Goal: Entertainment & Leisure: Consume media (video, audio)

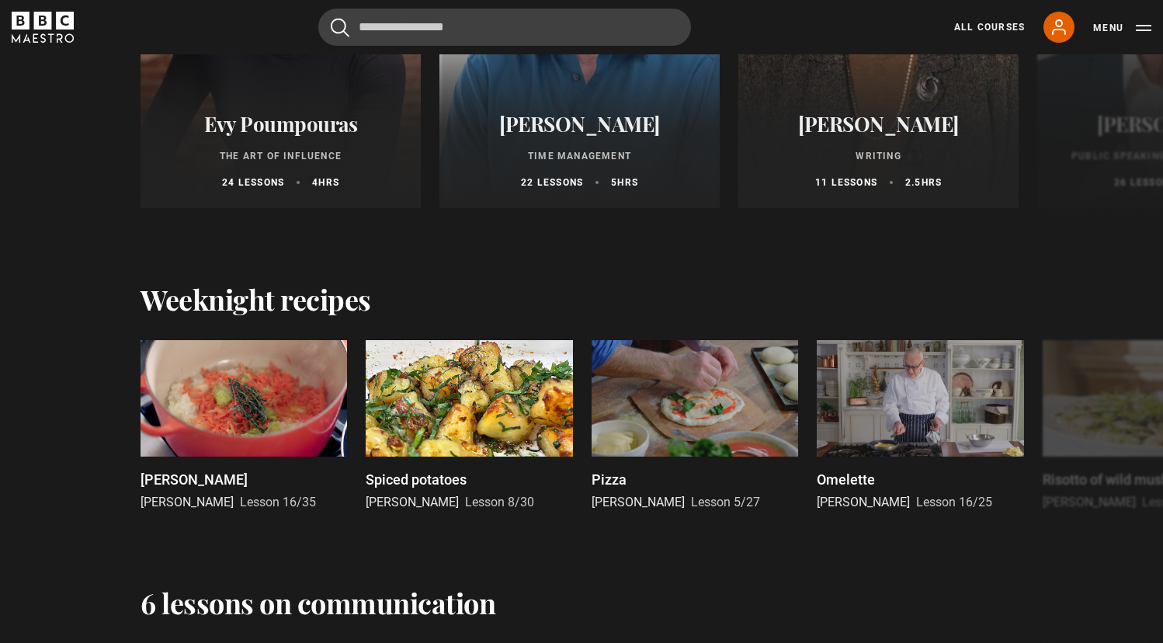
scroll to position [1991, 0]
click at [622, 500] on span "[PERSON_NAME]" at bounding box center [638, 501] width 93 height 15
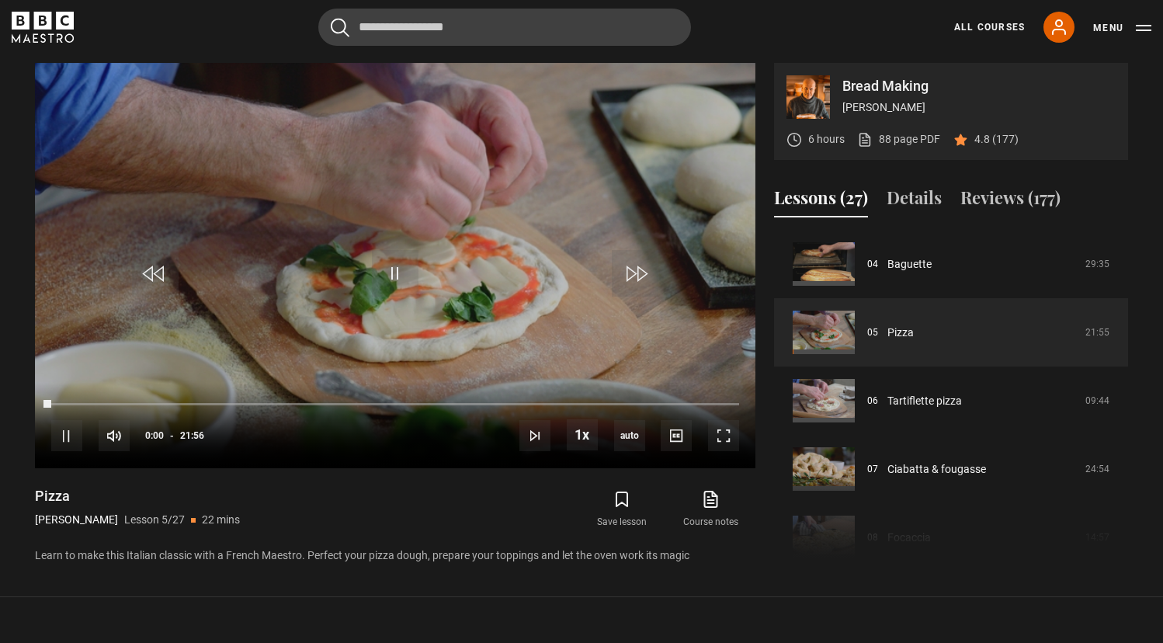
type input "**********"
click at [67, 438] on span "Video Player" at bounding box center [66, 435] width 31 height 31
click at [722, 433] on span "Video Player" at bounding box center [723, 434] width 31 height 31
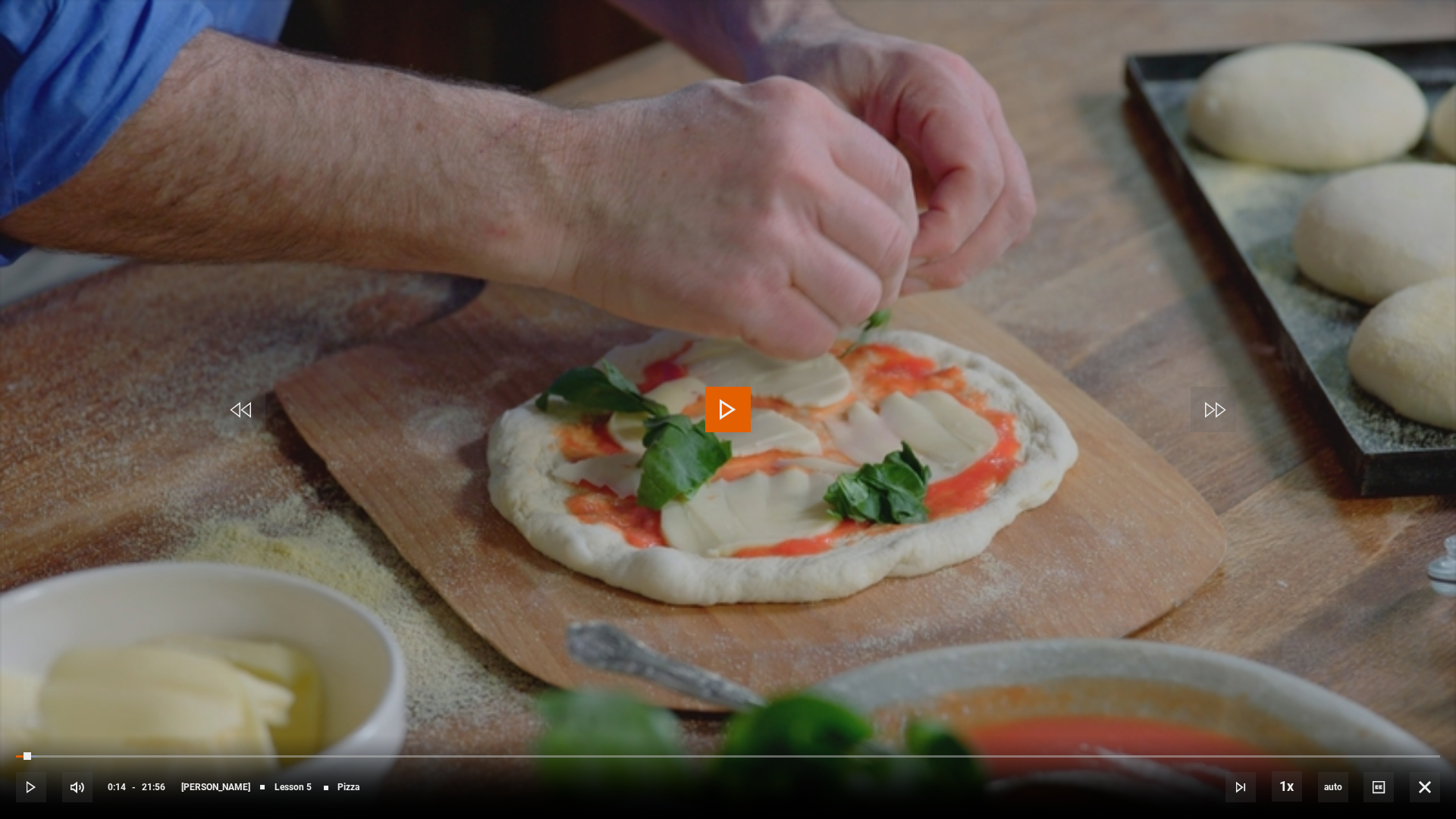
click at [719, 399] on span "Video Player" at bounding box center [728, 409] width 46 height 46
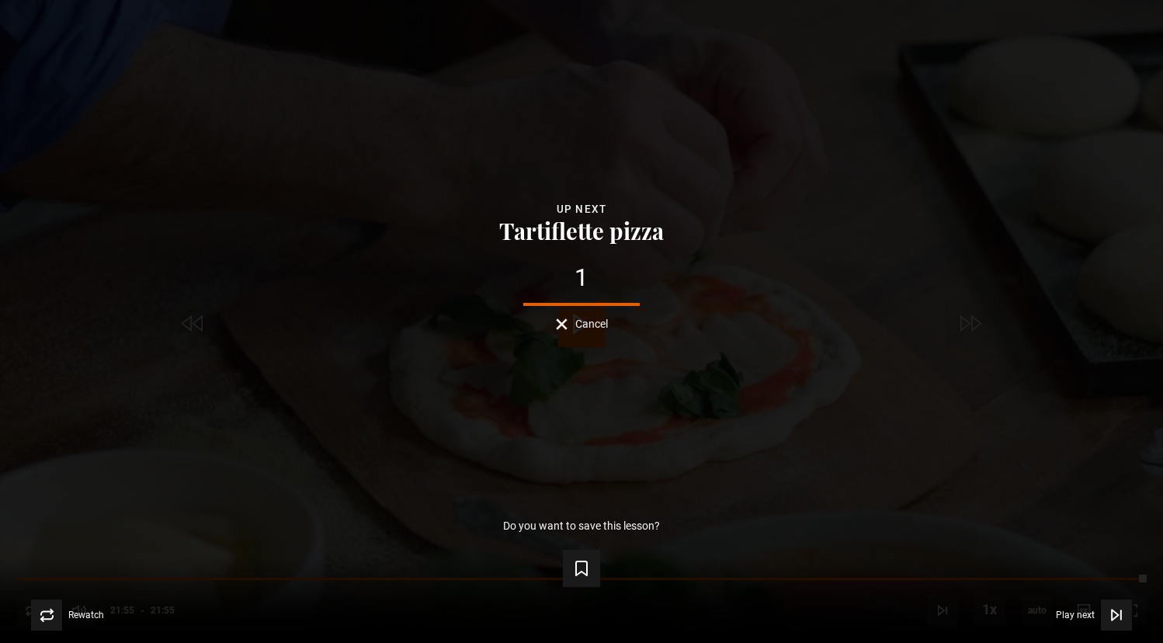
scroll to position [48, 0]
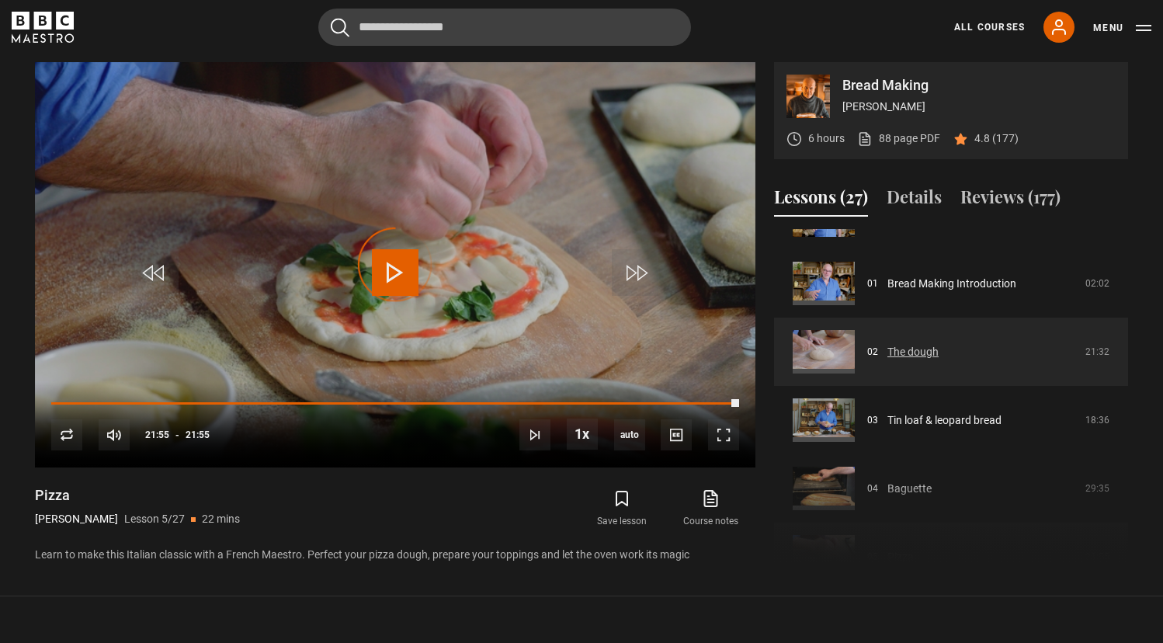
click at [923, 350] on link "The dough" at bounding box center [913, 352] width 51 height 16
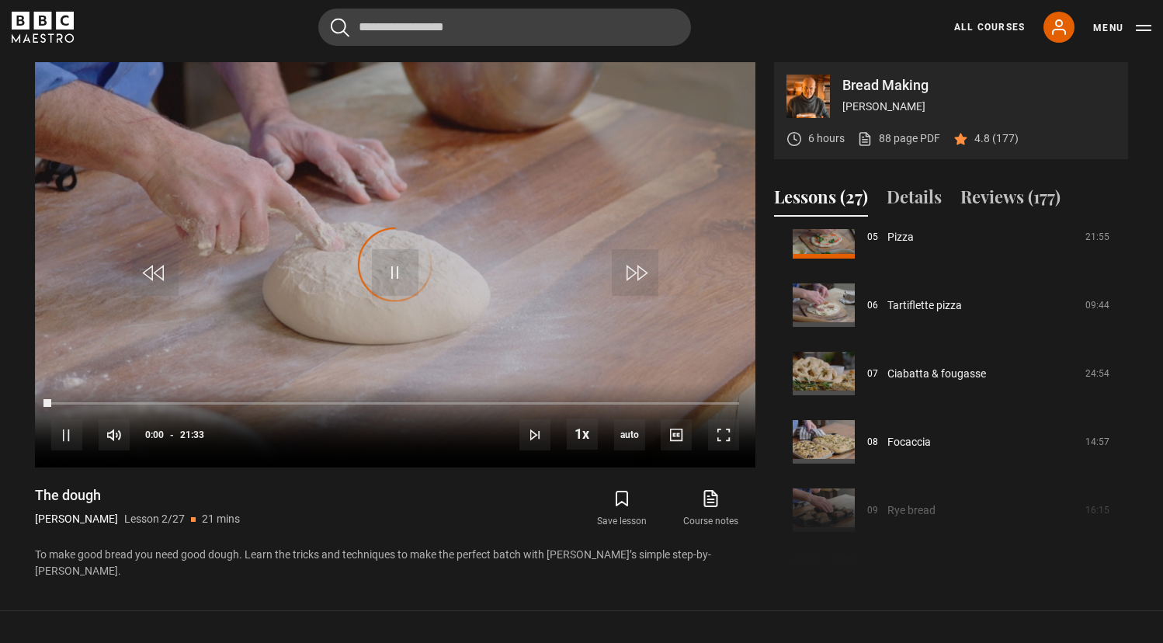
type input "**********"
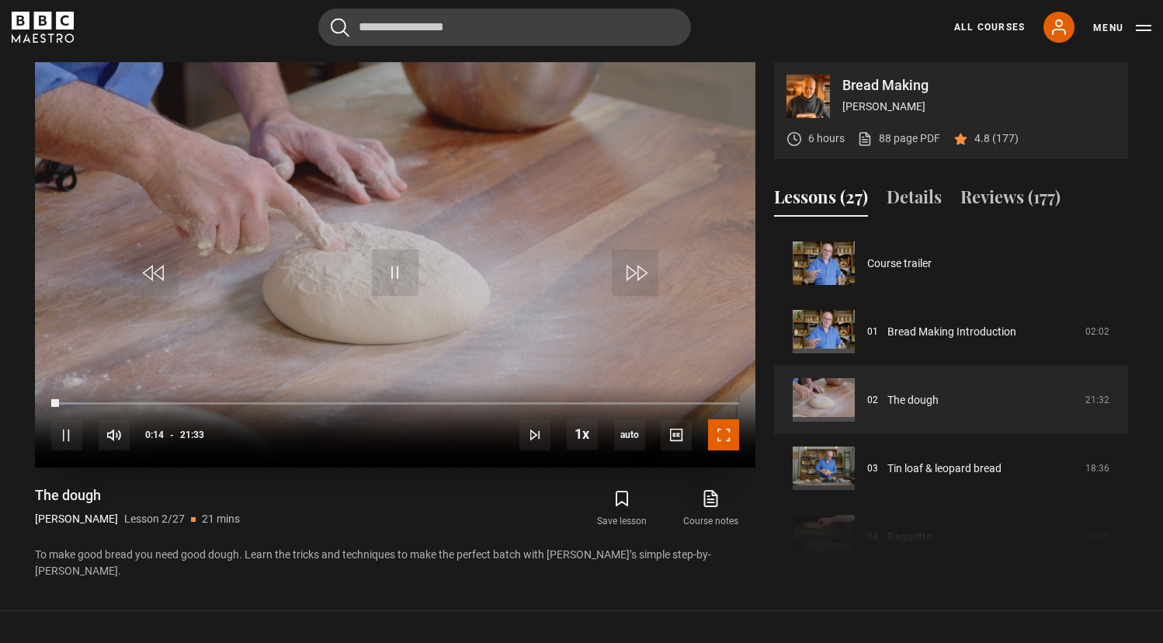
click at [722, 432] on span "Video Player" at bounding box center [723, 434] width 31 height 31
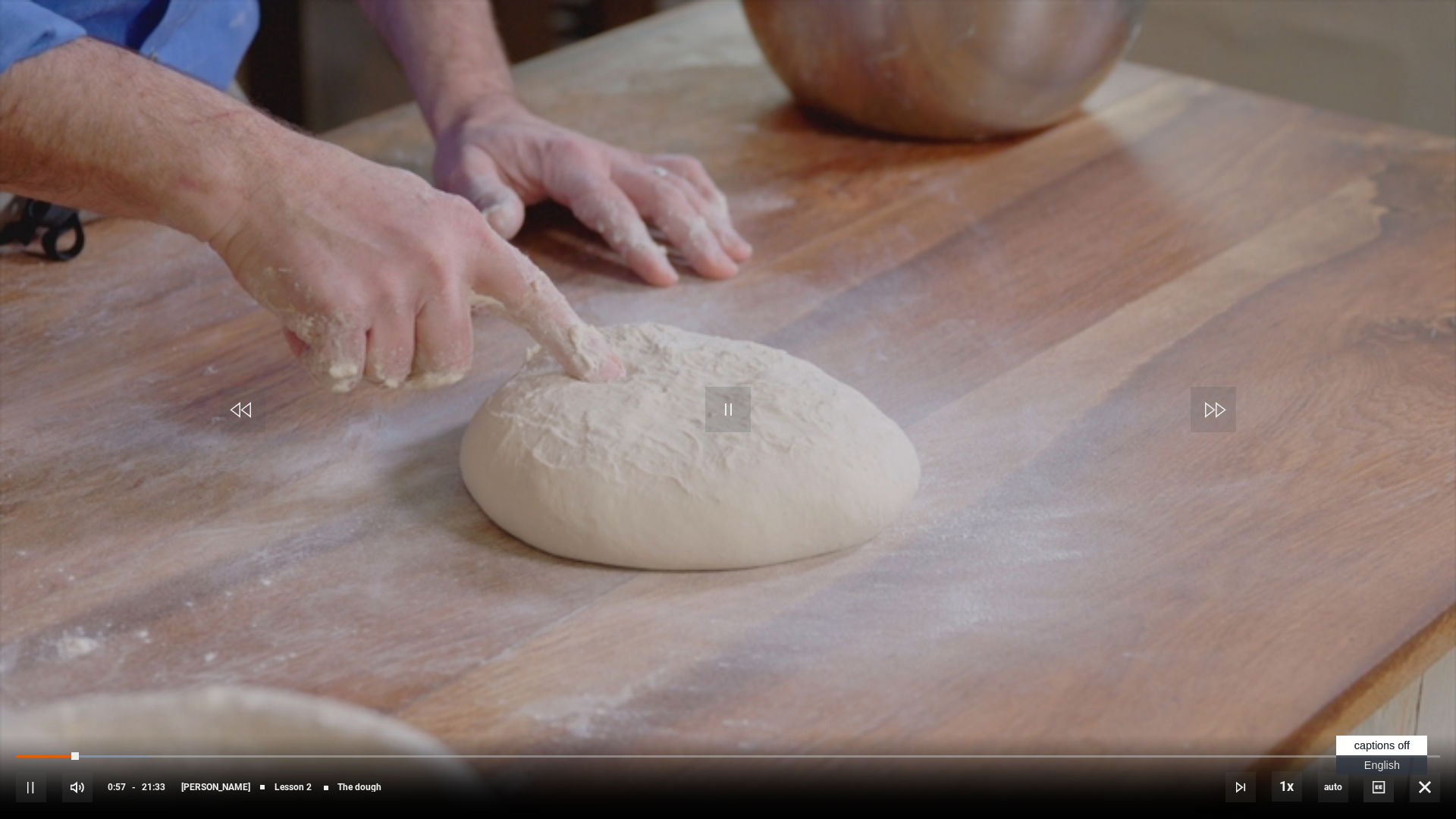
click at [1136, 627] on span "Video Player" at bounding box center [1378, 787] width 30 height 30
click at [1136, 627] on span "English Captions" at bounding box center [1382, 764] width 36 height 12
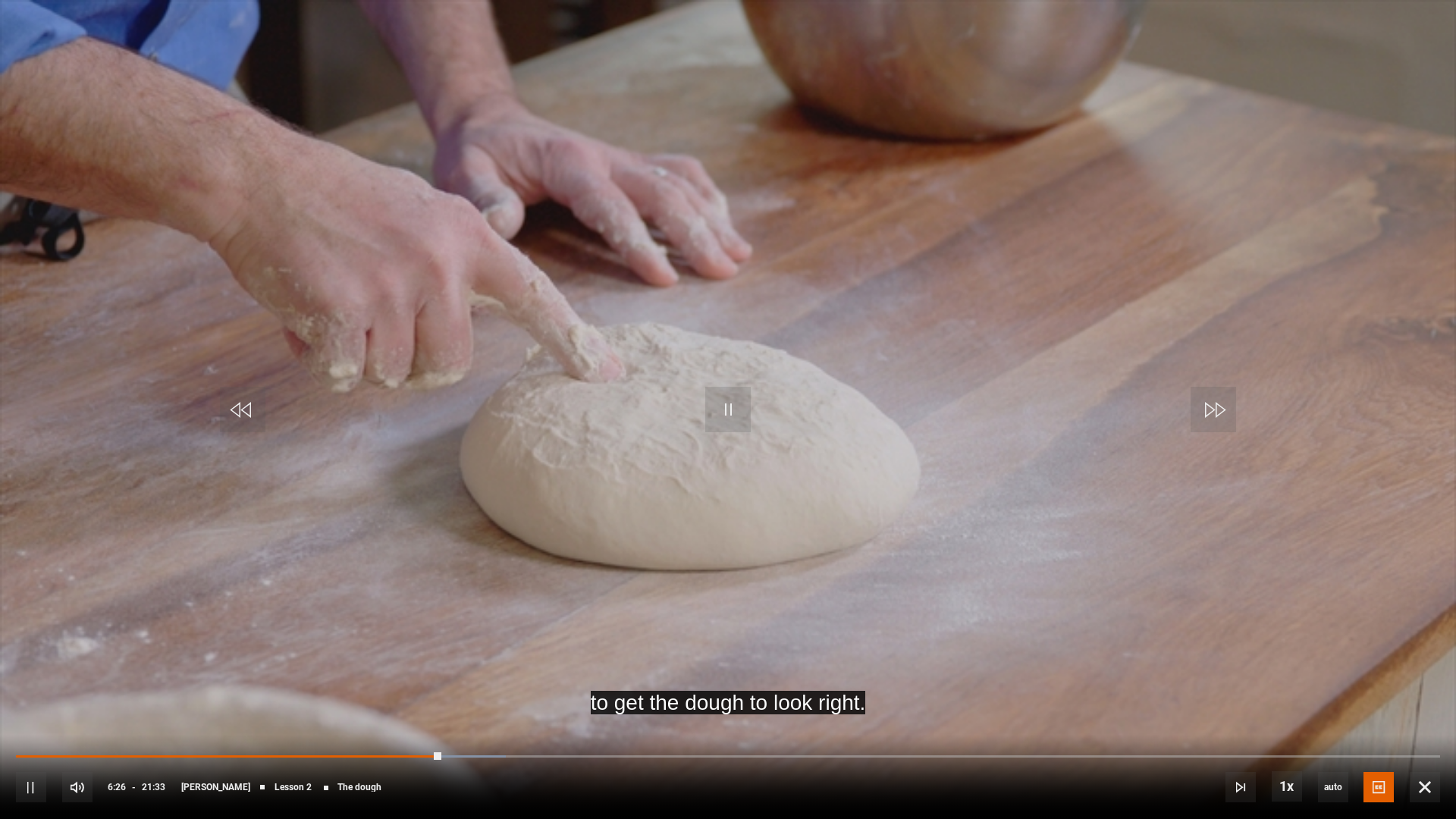
click at [83, 627] on div "10s Skip Back 10 seconds Pause 10s Skip Forward 10 seconds Loaded : 34.42% 01:2…" at bounding box center [728, 777] width 1456 height 84
drag, startPoint x: 442, startPoint y: 755, endPoint x: 87, endPoint y: 753, distance: 355.0
click at [87, 627] on div "10s Skip Back 10 seconds Play 10s Skip Forward 10 seconds Loaded : 0.00% 05:07 …" at bounding box center [728, 777] width 1456 height 84
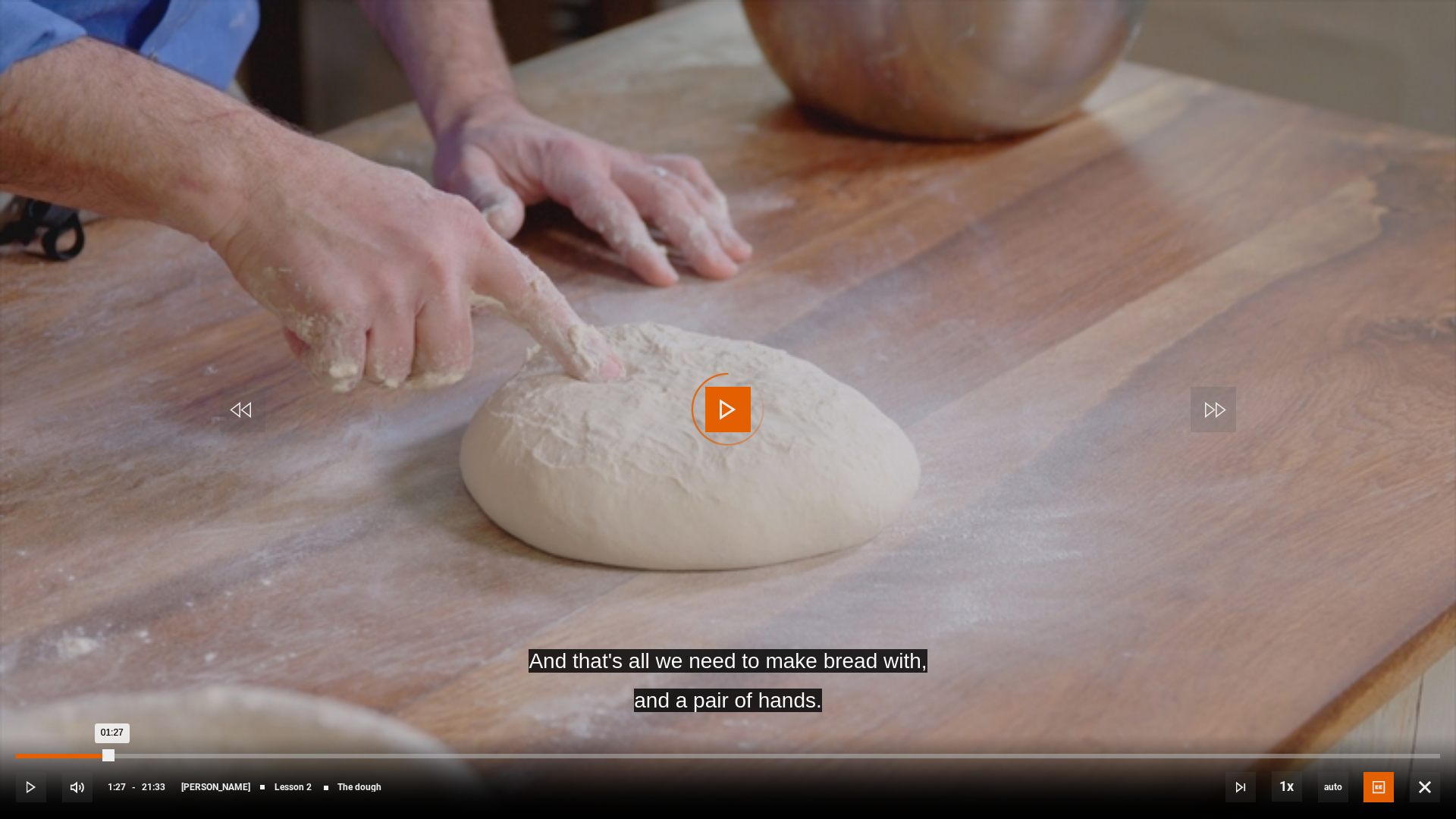
drag, startPoint x: 112, startPoint y: 756, endPoint x: 19, endPoint y: 756, distance: 93.0
click at [19, 627] on div "Loaded : 0.00% 00:03 01:27" at bounding box center [728, 756] width 1425 height 5
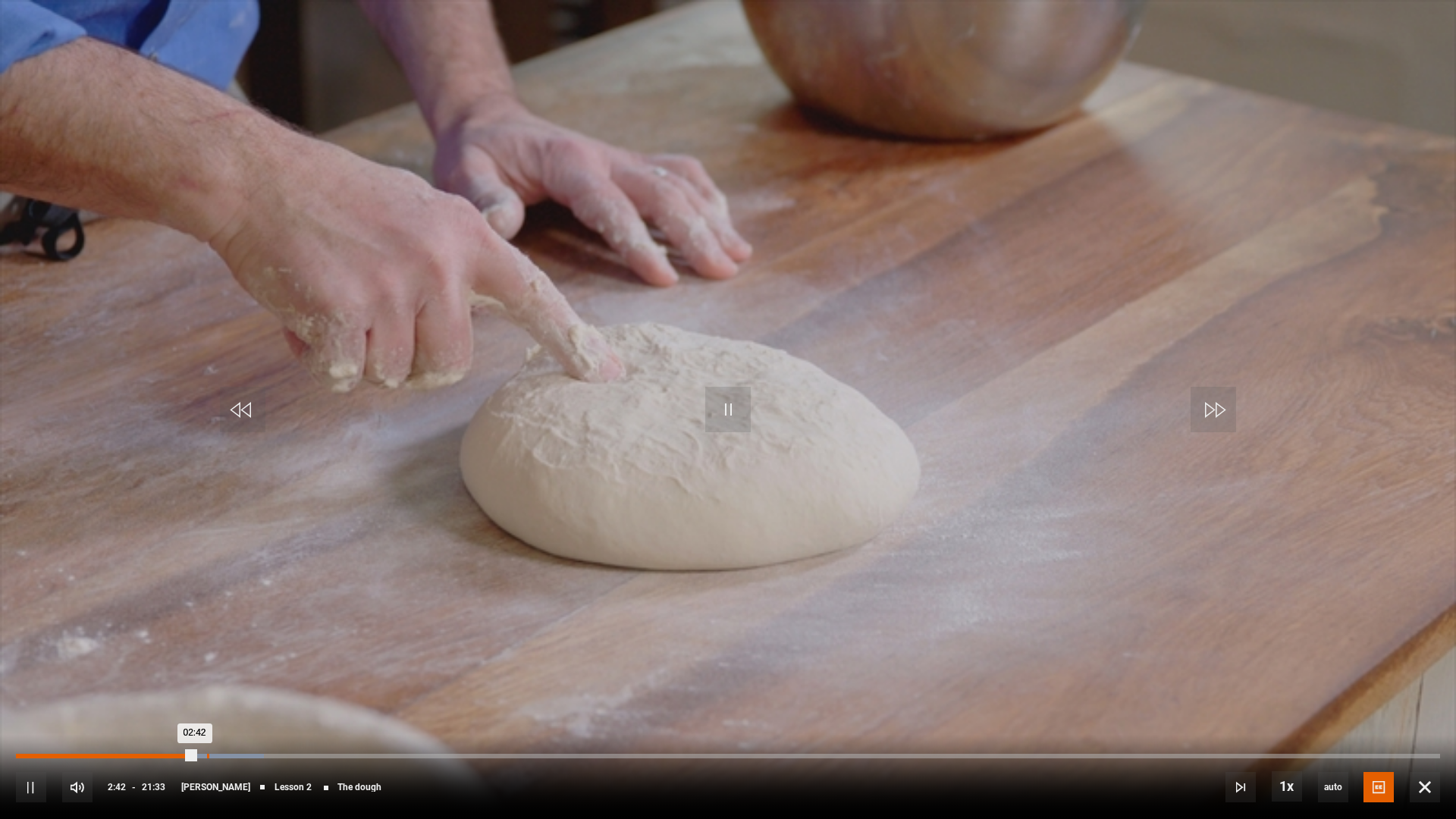
click at [195, 627] on div "10s Skip Back 10 seconds Pause 10s Skip Forward 10 seconds Loaded : 17.40% 02:5…" at bounding box center [728, 777] width 1456 height 84
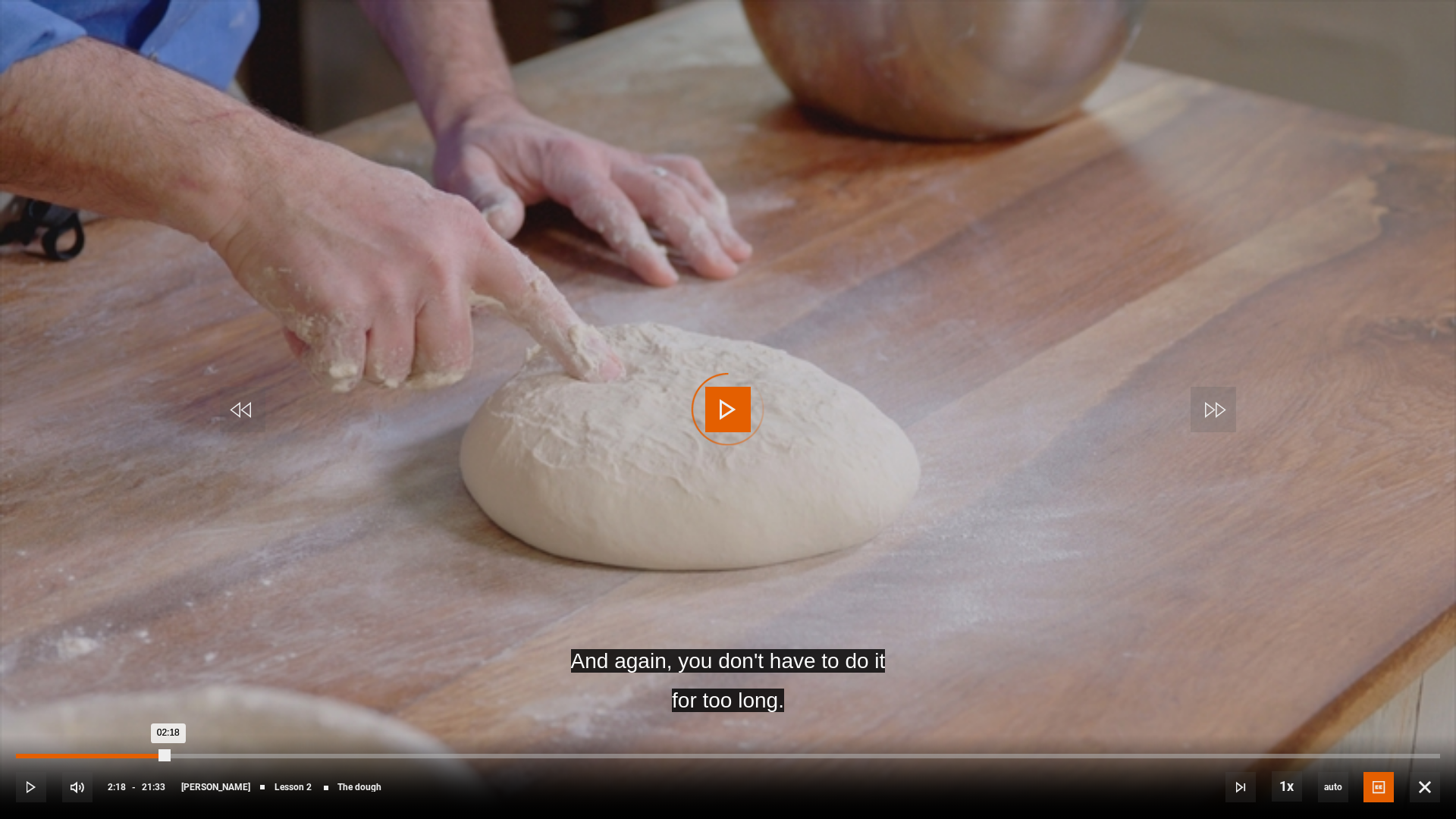
drag, startPoint x: 197, startPoint y: 754, endPoint x: 163, endPoint y: 756, distance: 34.1
click at [163, 627] on div "02:18" at bounding box center [92, 756] width 152 height 5
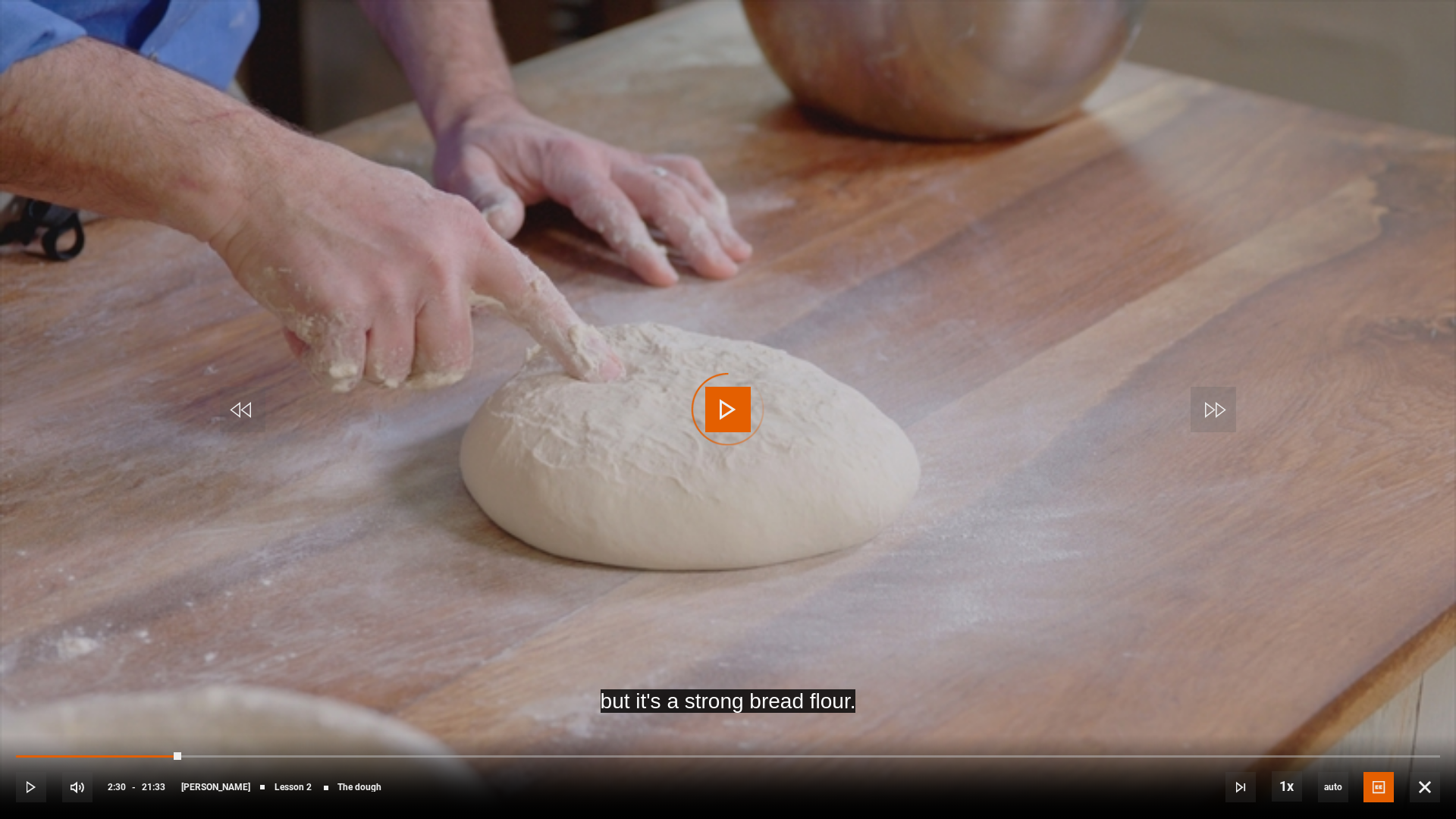
drag, startPoint x: 181, startPoint y: 755, endPoint x: 143, endPoint y: 771, distance: 41.2
click at [141, 627] on div "10s Skip Back 10 seconds Play 10s Skip Forward 10 seconds Loaded : 8.89% 01:49 …" at bounding box center [728, 777] width 1456 height 84
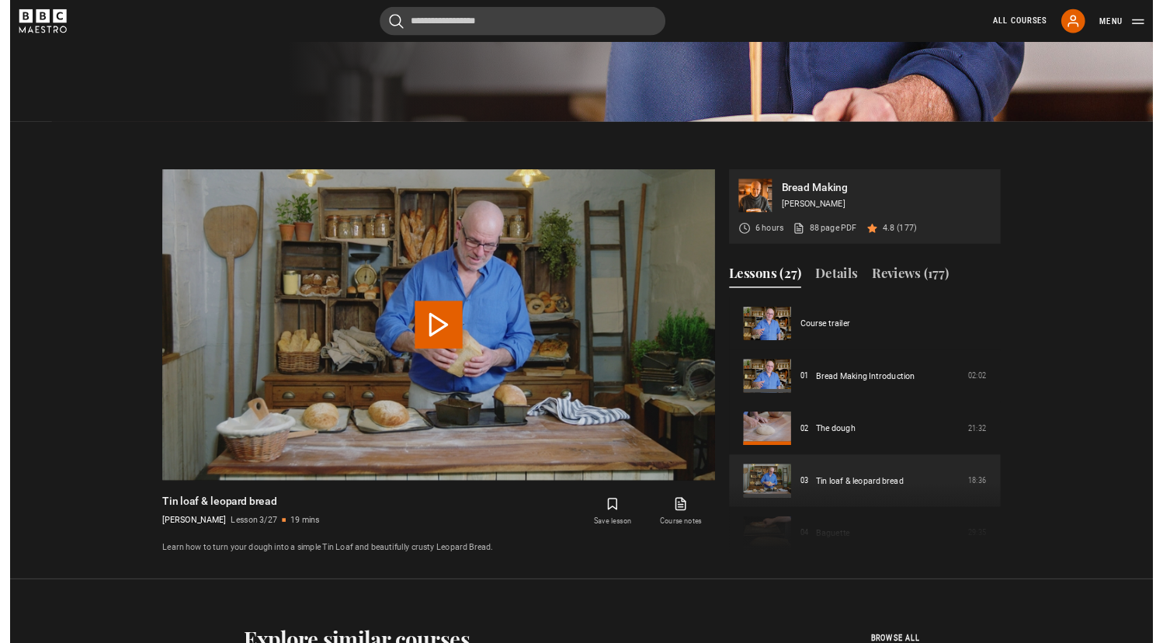
scroll to position [847, 0]
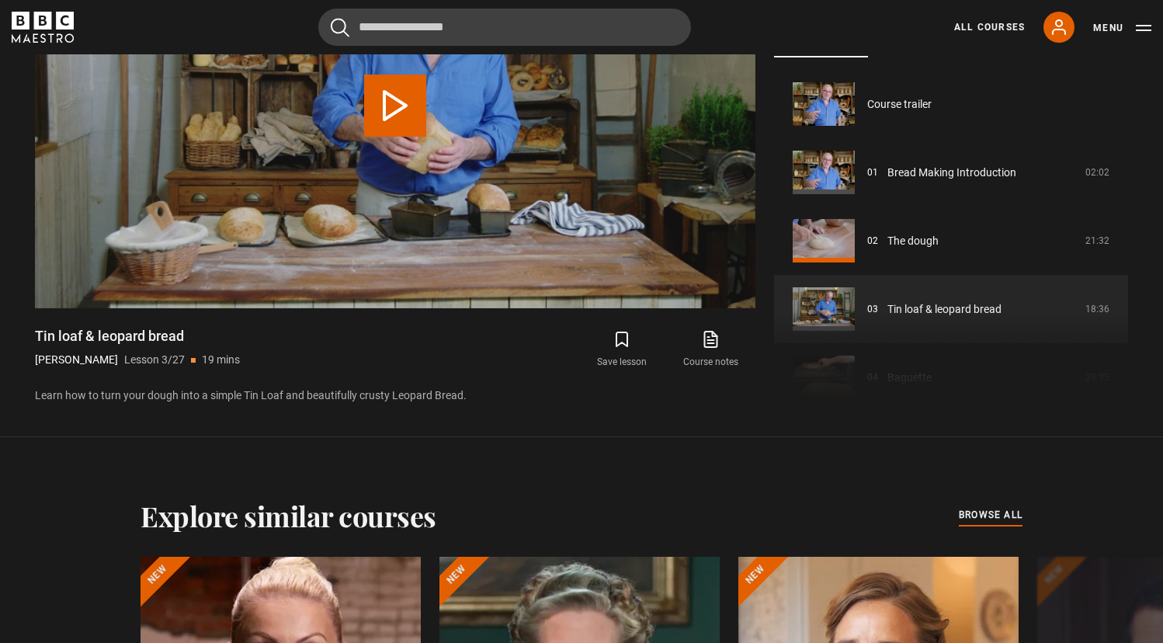
type input "**********"
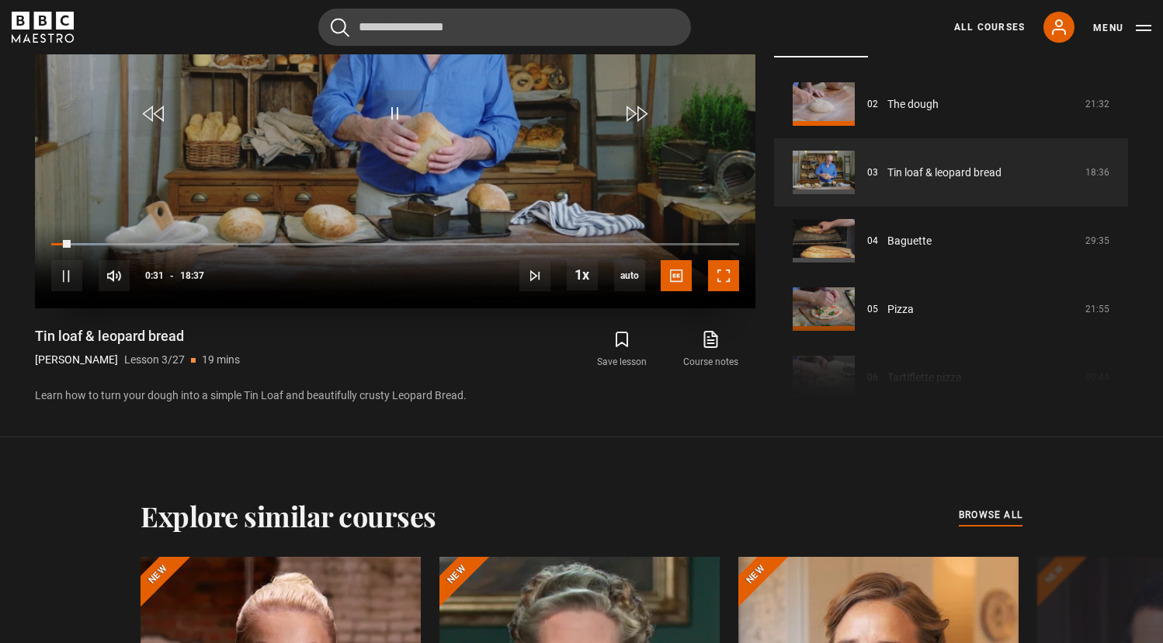
click at [722, 276] on span "Video Player" at bounding box center [723, 275] width 31 height 31
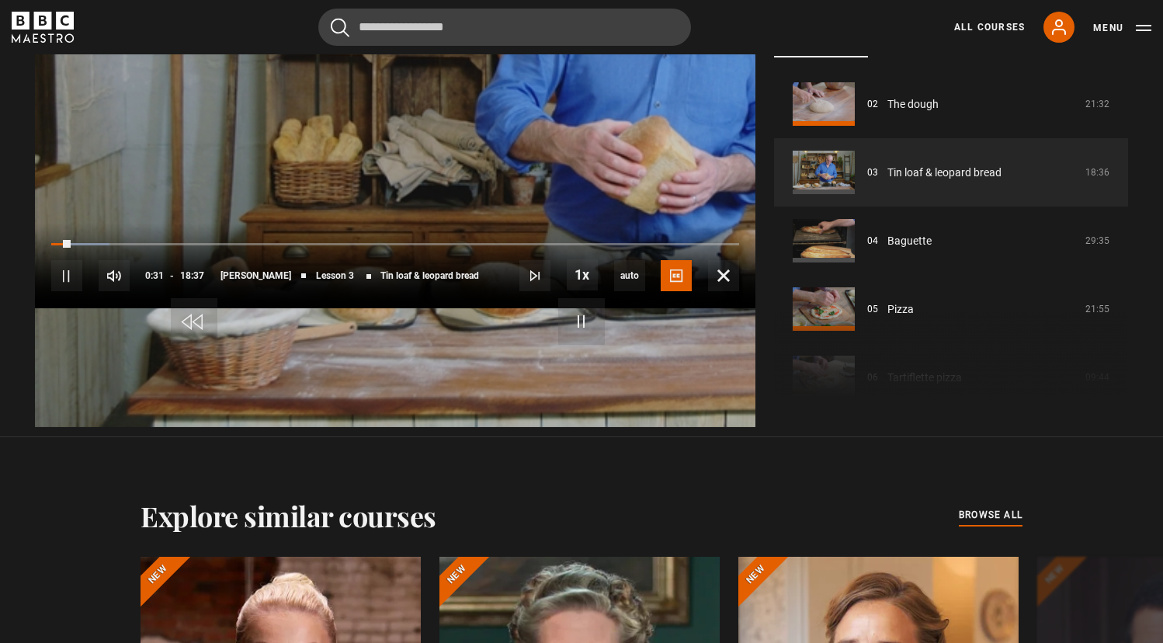
scroll to position [749, 0]
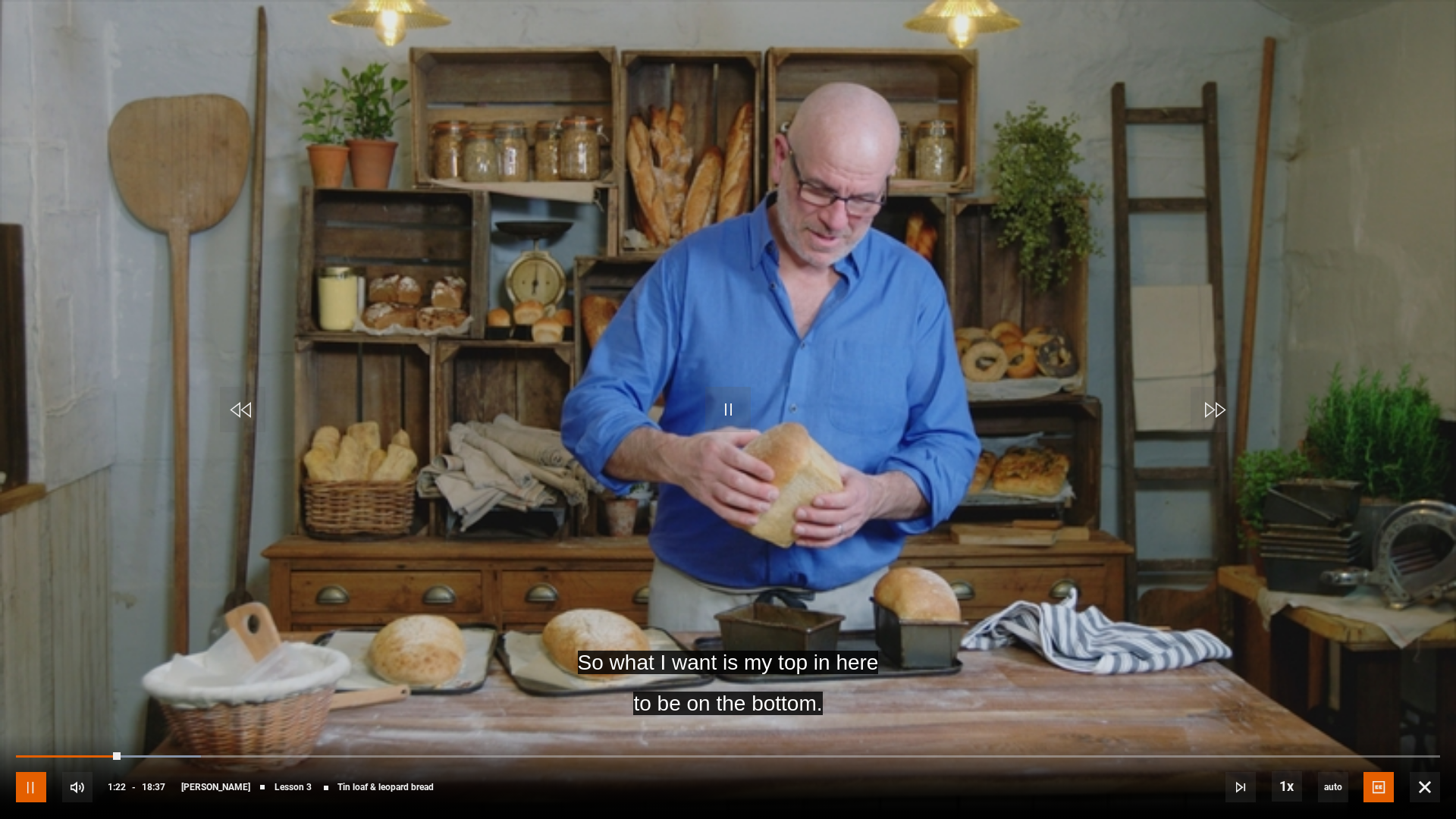
click at [32, 627] on span "Video Player" at bounding box center [30, 787] width 30 height 30
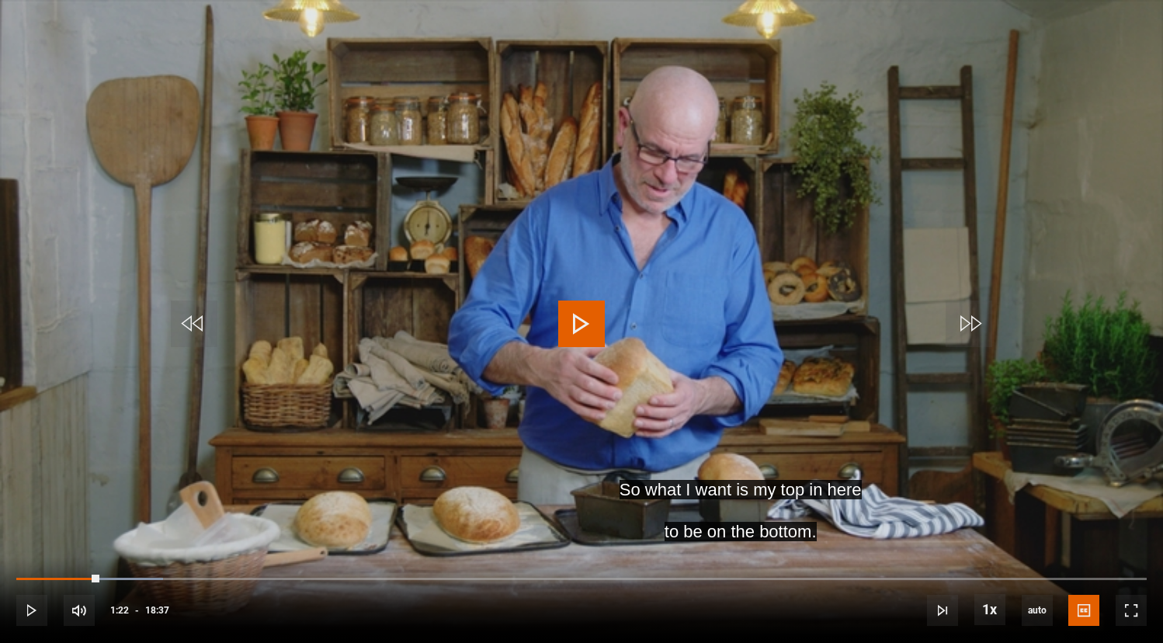
scroll to position [137, 0]
